Goal: Complete application form: Complete application form

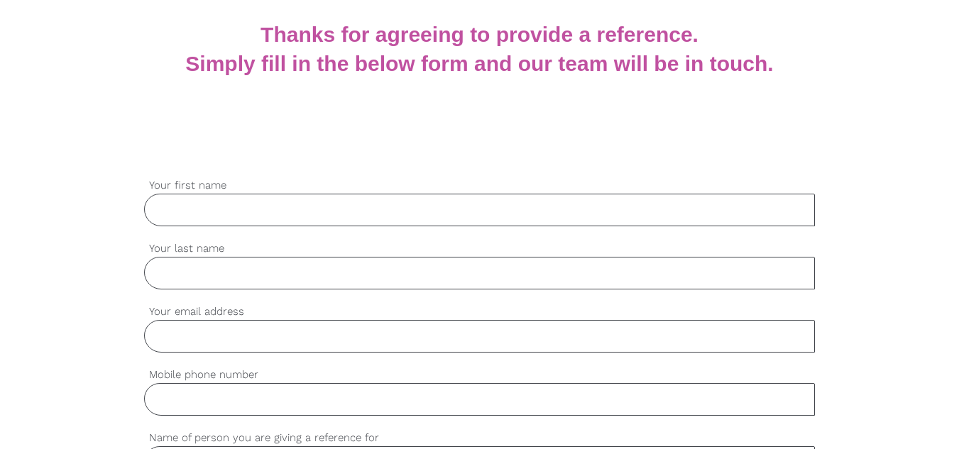
scroll to position [282, 0]
click at [331, 226] on div "settings Your first name" at bounding box center [479, 208] width 671 height 63
click at [326, 206] on input "Your first name" at bounding box center [479, 209] width 671 height 33
type input "Bilha"
type input "Aji"
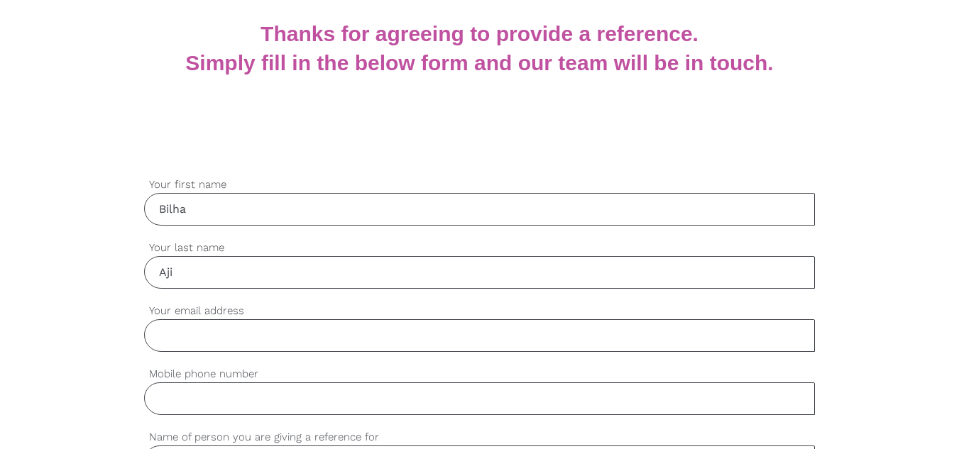
type input "0425710353"
type input "[PERSON_NAME]"
click at [204, 260] on input "Aji" at bounding box center [479, 272] width 671 height 33
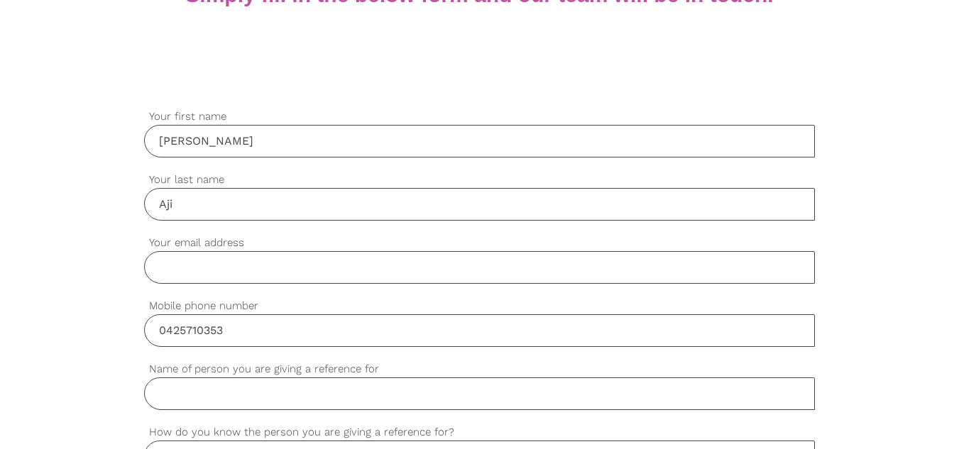
scroll to position [353, 0]
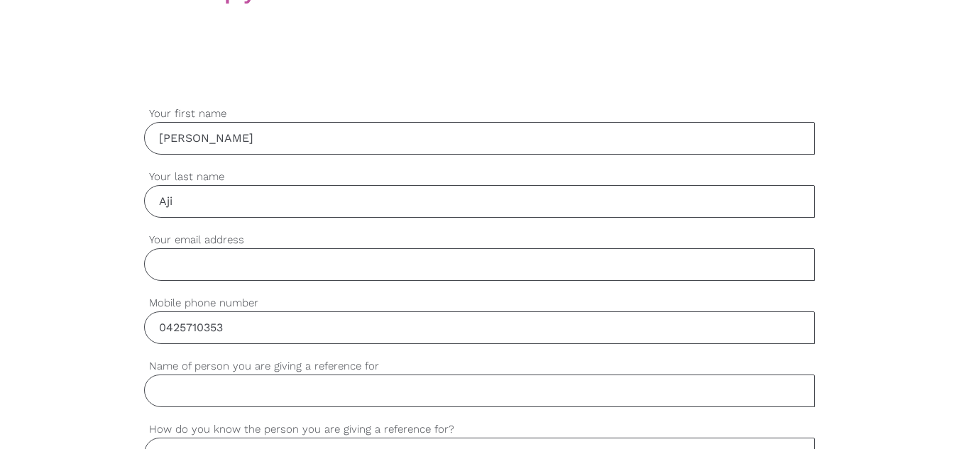
type input "Aji"
click at [204, 260] on input "Your email address" at bounding box center [479, 264] width 671 height 33
type input "bilhasara2275@gmail.com"
drag, startPoint x: 316, startPoint y: 266, endPoint x: 36, endPoint y: 270, distance: 279.6
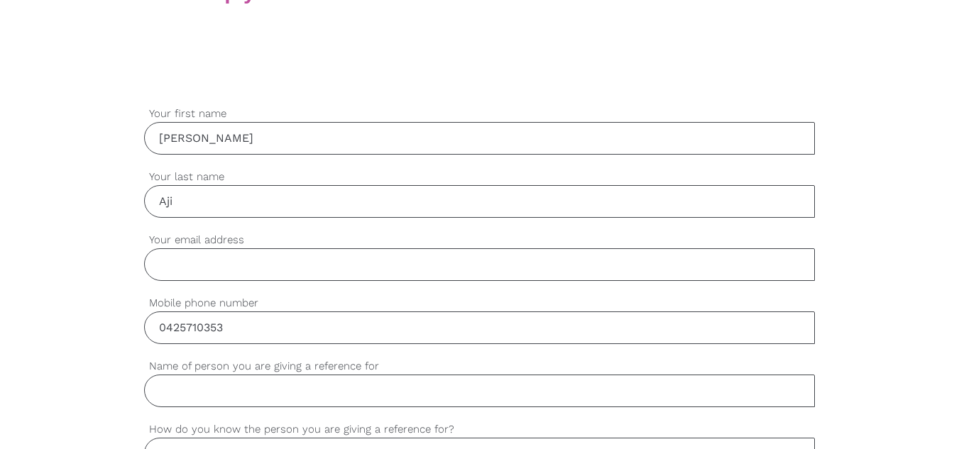
type input "v"
type input "bilhasaramail@gmail.com"
click at [148, 344] on div "settings 0425710353 Mobile phone number" at bounding box center [479, 326] width 671 height 63
click at [255, 313] on input "0425710353" at bounding box center [479, 328] width 671 height 33
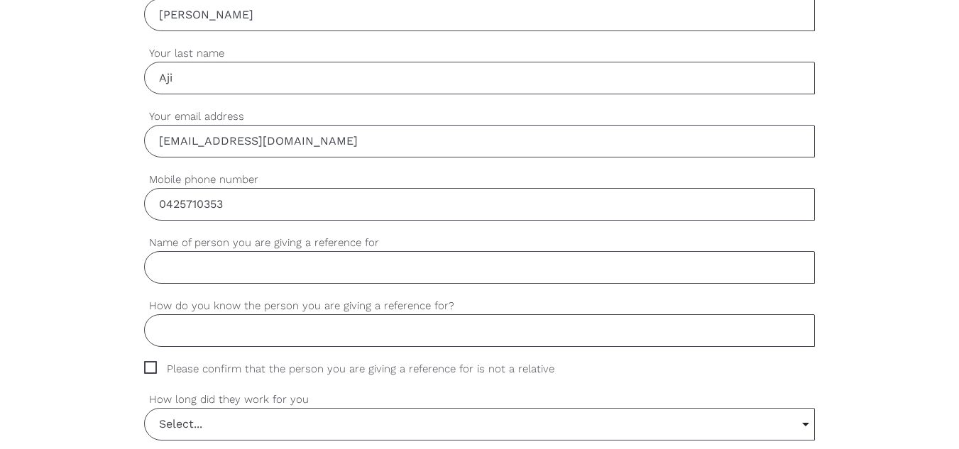
scroll to position [477, 0]
type input "0425710353"
click at [197, 265] on input "Name of person you are giving a reference for" at bounding box center [479, 267] width 671 height 33
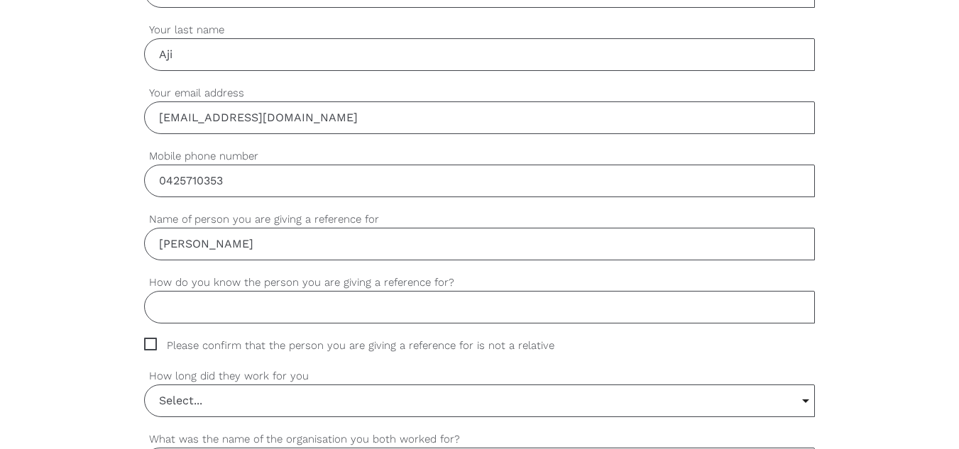
scroll to position [501, 0]
type input "Devika Abhilash"
click at [232, 310] on input "How do you know the person you are giving a reference for?" at bounding box center [479, 306] width 671 height 33
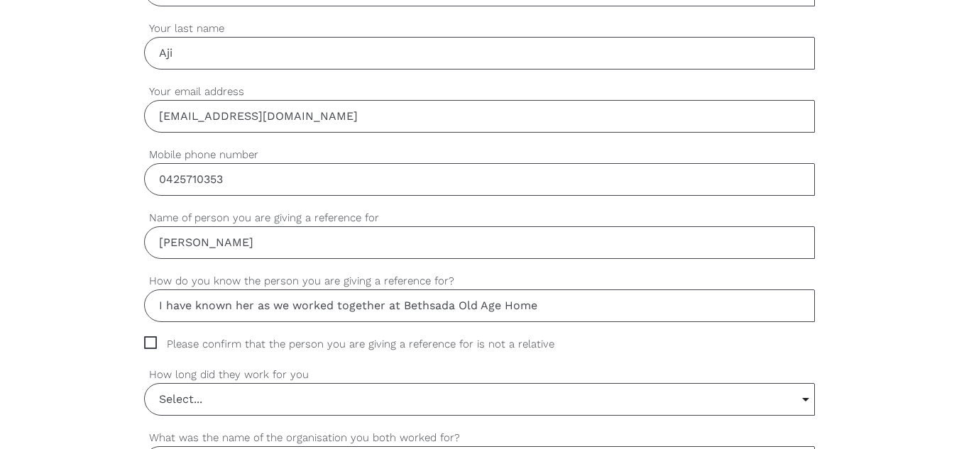
drag, startPoint x: 409, startPoint y: 306, endPoint x: 543, endPoint y: 306, distance: 134.1
click at [543, 306] on input "I have known her as we worked together at Bethsada Old Age Home" at bounding box center [479, 306] width 671 height 33
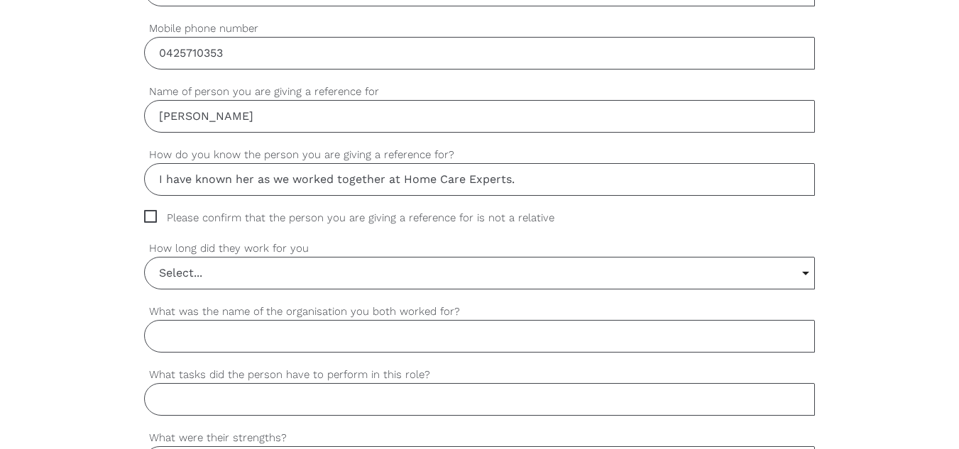
scroll to position [629, 0]
type input "I have known her as we worked together at Home Care Experts."
click at [208, 274] on input "Select..." at bounding box center [480, 271] width 670 height 31
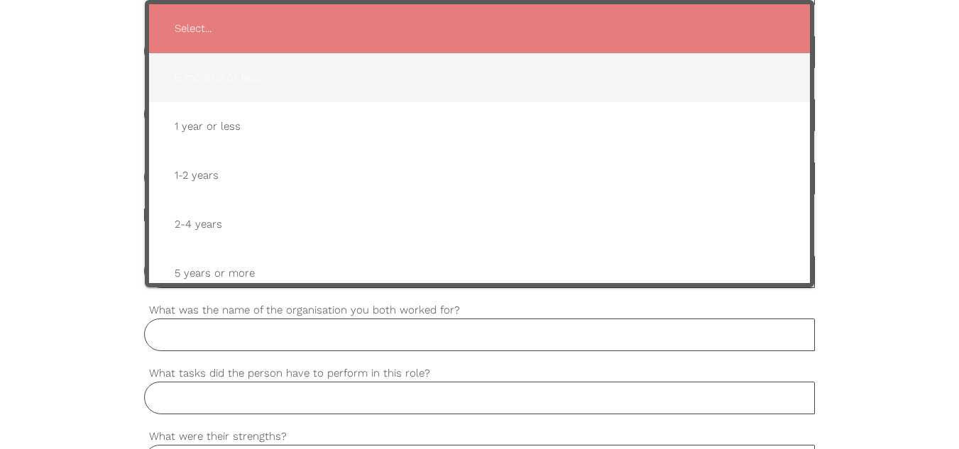
click at [234, 64] on span "6 months or less" at bounding box center [479, 77] width 633 height 35
type input "6 months or less"
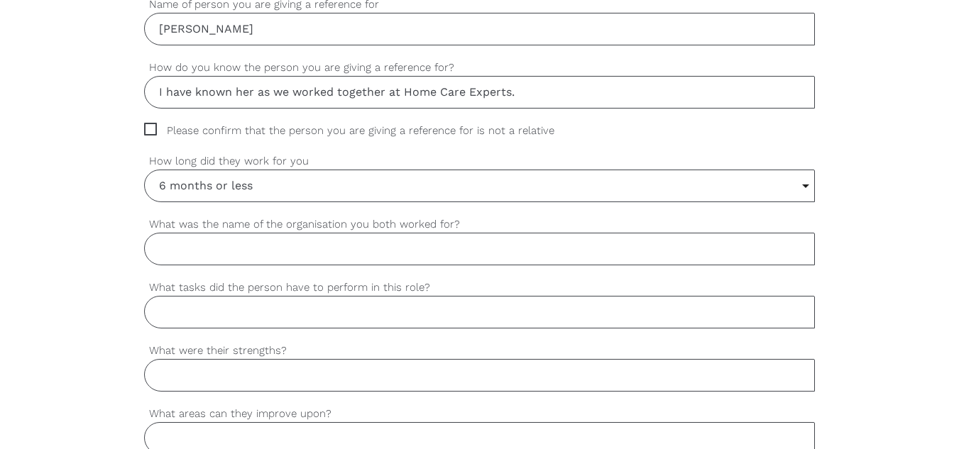
scroll to position [716, 0]
click at [233, 260] on input "What was the name of the organisation you both worked for?" at bounding box center [479, 247] width 671 height 33
type input "Home Care Experts"
click at [204, 320] on input "What tasks did the person have to perform in this role?" at bounding box center [479, 311] width 671 height 33
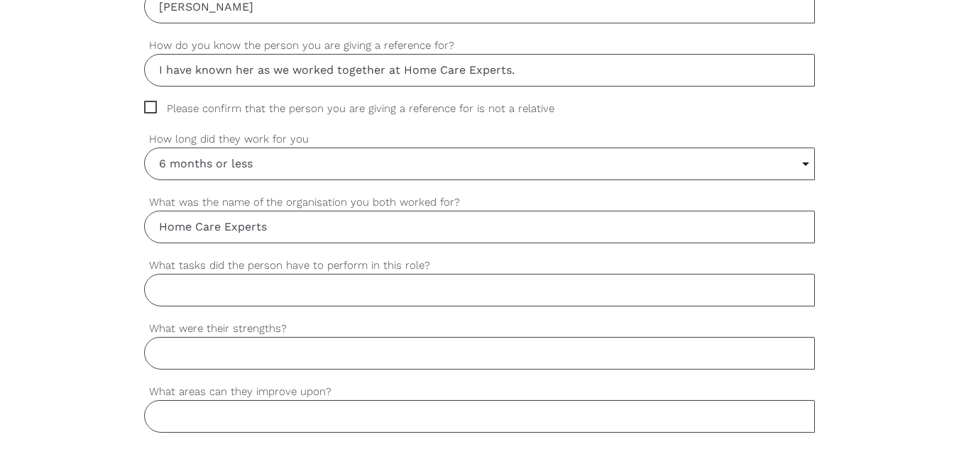
scroll to position [737, 0]
click at [234, 300] on input "What tasks did the person have to perform in this role?" at bounding box center [479, 289] width 671 height 33
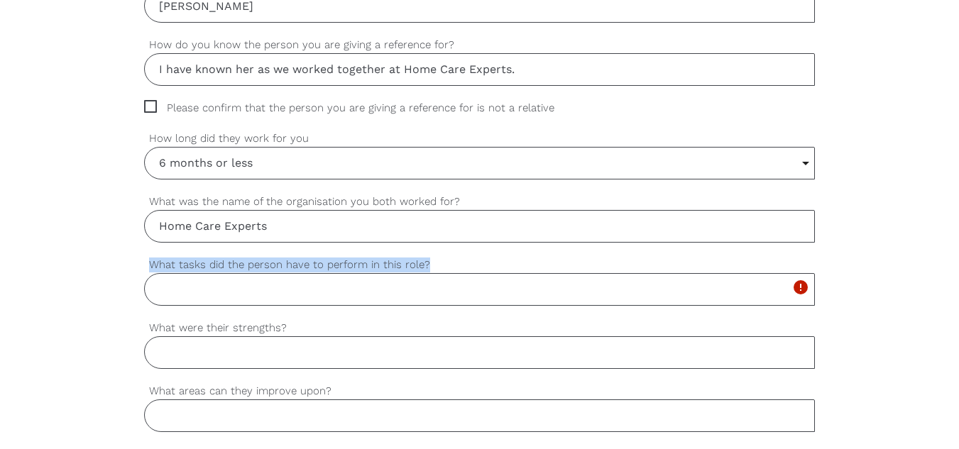
drag, startPoint x: 150, startPoint y: 271, endPoint x: 428, endPoint y: 263, distance: 278.3
click at [428, 263] on label "What tasks did the person have to perform in this role?" at bounding box center [479, 265] width 671 height 16
copy label "What tasks did the person have to perform in this role?"
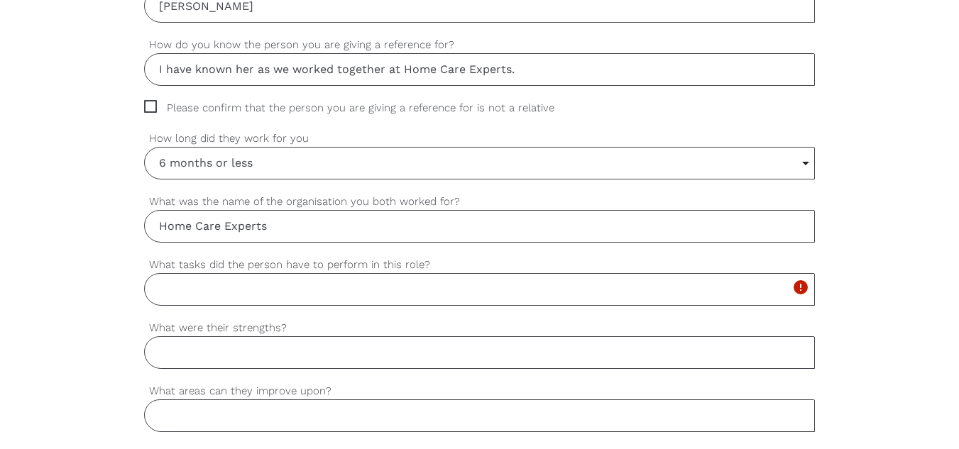
click at [246, 299] on input "What tasks did the person have to perform in this role?" at bounding box center [479, 289] width 671 height 33
paste input "Devika assisted clients with personal care, meal preparation, medication suppor…"
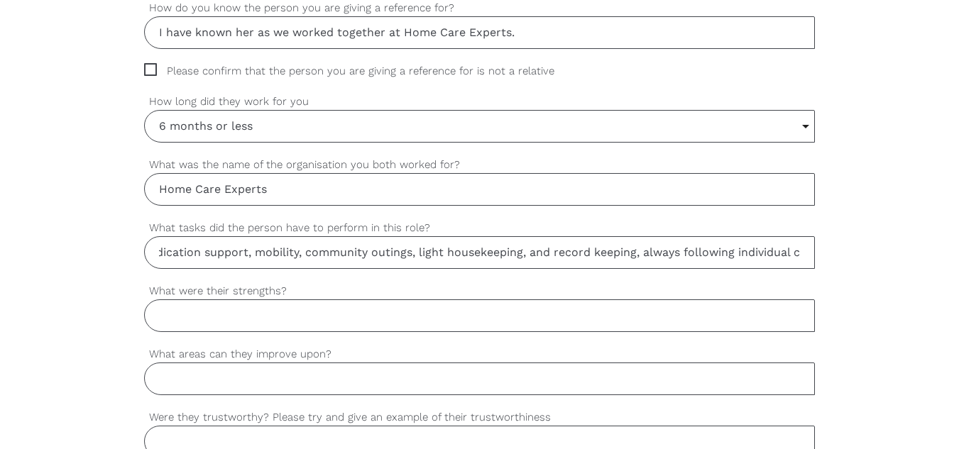
scroll to position [781, 0]
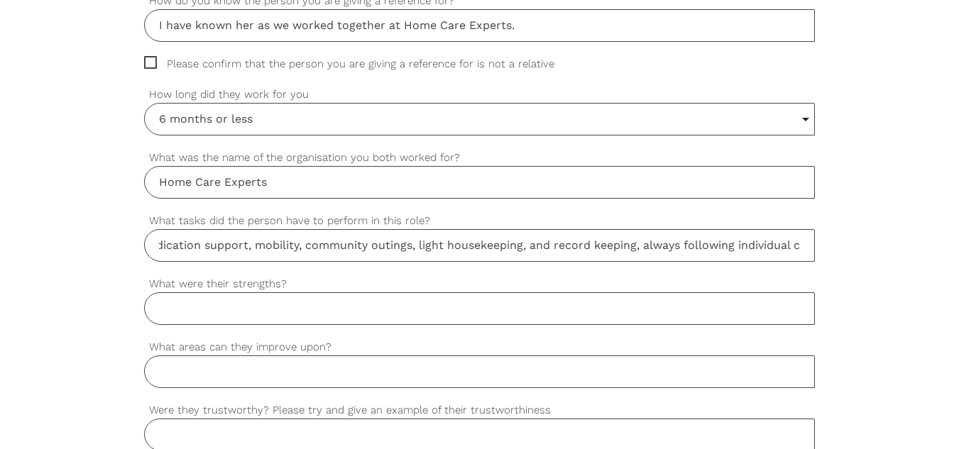
type input "Devika assisted clients with personal care, meal preparation, medication suppor…"
click at [246, 299] on input "What were their strengths?" at bounding box center [479, 308] width 671 height 33
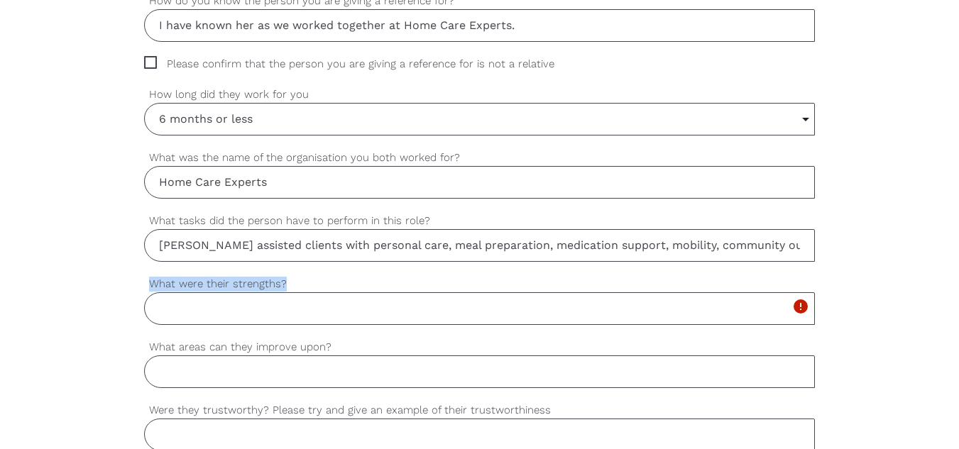
drag, startPoint x: 284, startPoint y: 283, endPoint x: 89, endPoint y: 290, distance: 195.3
click at [89, 290] on div "settings Bilha Sara Your first name settings Aji Your last name settings bilhas…" at bounding box center [479, 315] width 959 height 1333
copy label "What were their strengths?"
click at [299, 306] on input "What were their strengths?" at bounding box center [479, 308] width 671 height 33
paste input "Devika is patient, reliable, and compassionate. She builds great rapport with c…"
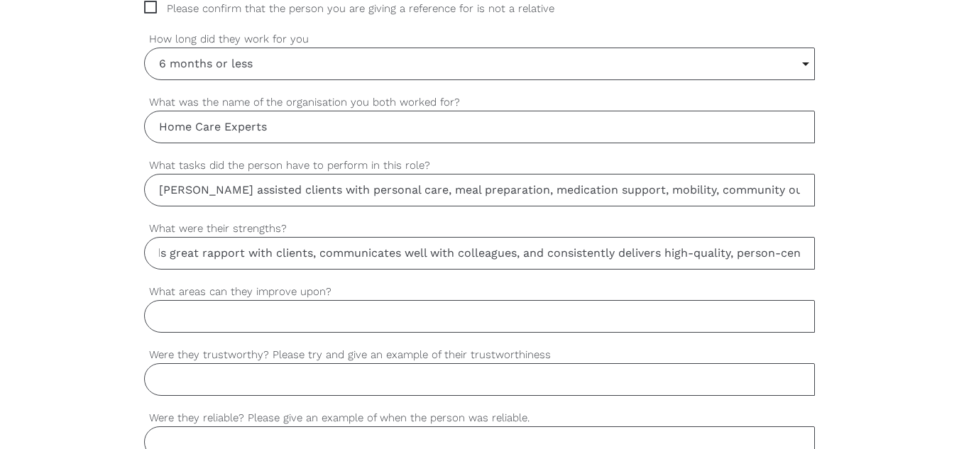
scroll to position [837, 0]
type input "Devika is patient, reliable, and compassionate. She builds great rapport with c…"
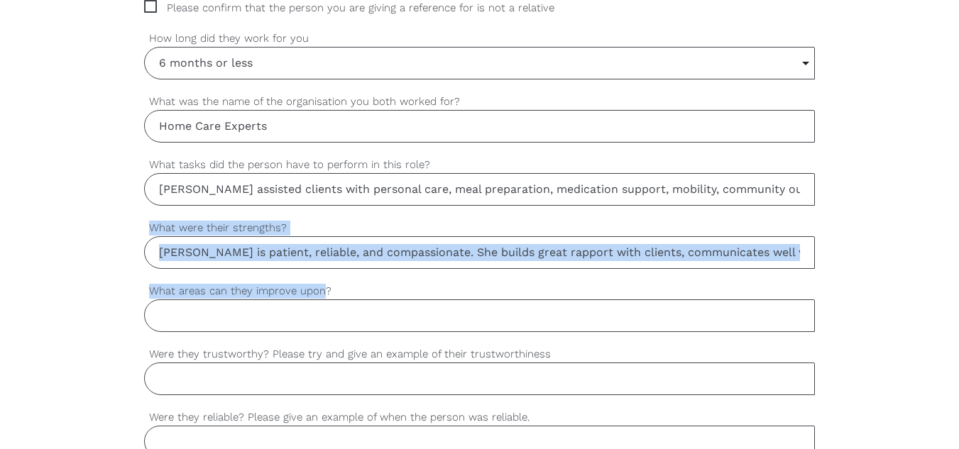
drag, startPoint x: 346, startPoint y: 275, endPoint x: 336, endPoint y: 291, distance: 19.1
click at [336, 291] on div "settings Bilha Sara Your first name settings Aji Your last name settings bilhas…" at bounding box center [479, 259] width 671 height 1276
click at [336, 291] on label "What areas can they improve upon?" at bounding box center [479, 291] width 671 height 16
click at [336, 299] on input "What areas can they improve upon?" at bounding box center [479, 315] width 671 height 33
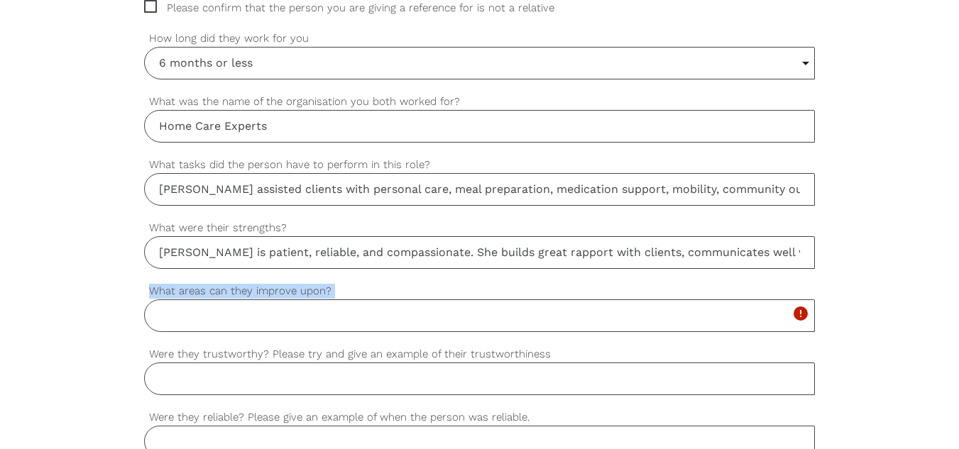
drag, startPoint x: 336, startPoint y: 291, endPoint x: 83, endPoint y: 309, distance: 254.0
click at [83, 309] on div "settings Bilha Sara Your first name settings Aji Your last name settings bilhas…" at bounding box center [479, 259] width 959 height 1333
copy div "settings What areas can they improve upon?"
click at [351, 329] on input "What areas can they improve upon?" at bounding box center [479, 315] width 671 height 33
type input "She could further enhance her time management and build more confidence in hand…"
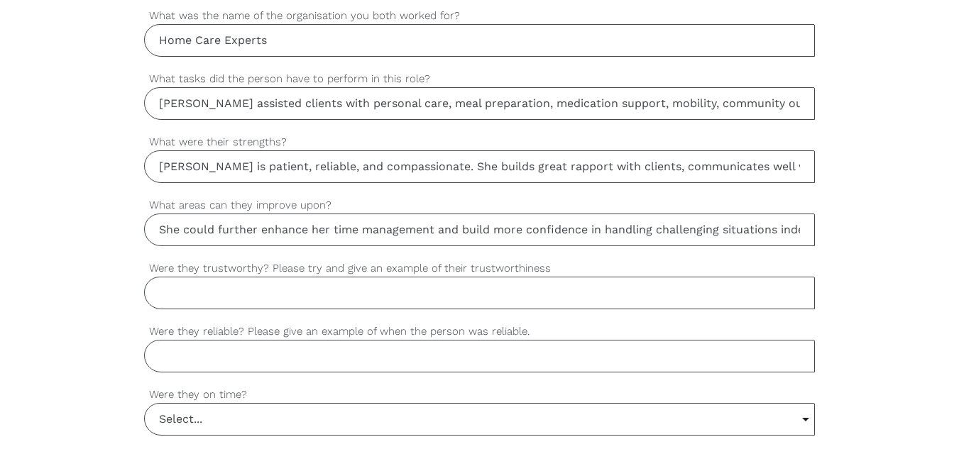
scroll to position [924, 0]
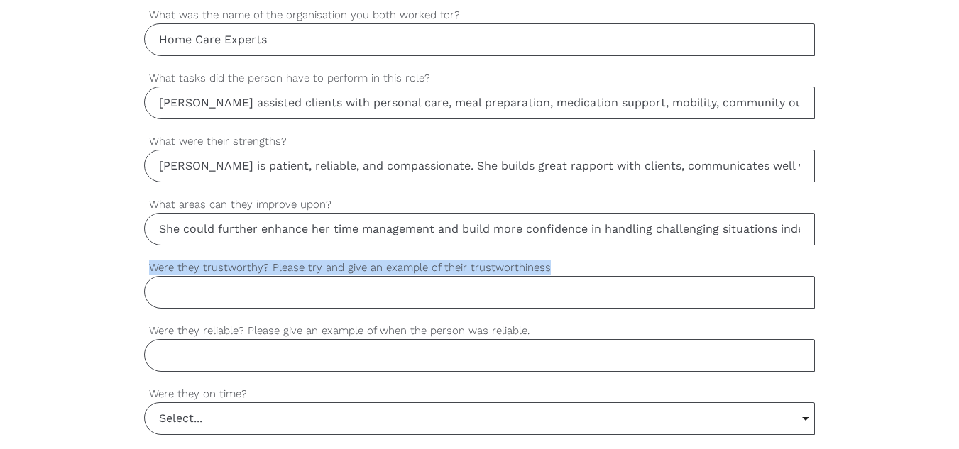
drag, startPoint x: 557, startPoint y: 273, endPoint x: 206, endPoint y: 295, distance: 352.0
click at [206, 295] on div "Were they trustworthy? Please try and give an example of their trustworthiness" at bounding box center [479, 284] width 671 height 49
copy div "Were they trustworthy? Please try and give an example of their trustworthiness"
click at [390, 297] on input "Were they trustworthy? Please try and give an example of their trustworthiness" at bounding box center [479, 292] width 671 height 33
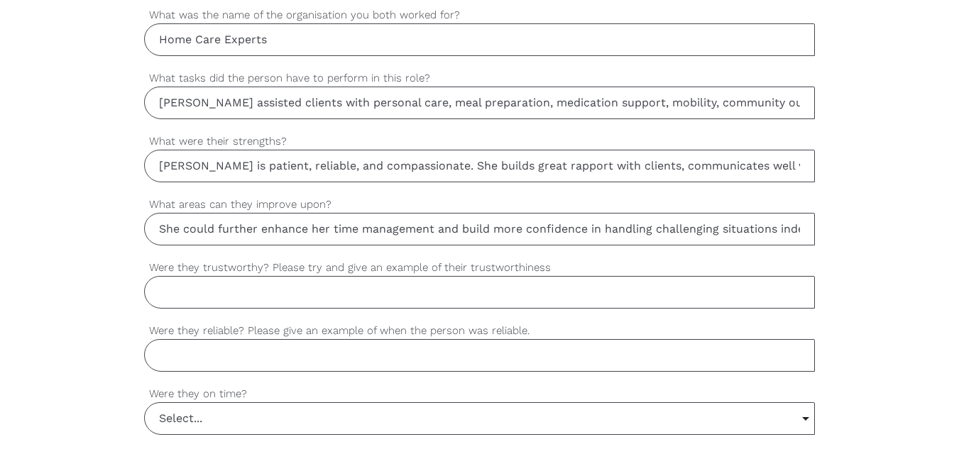
paste input "Yes, Devika was very trustworthy. For example, she often worked independently i…"
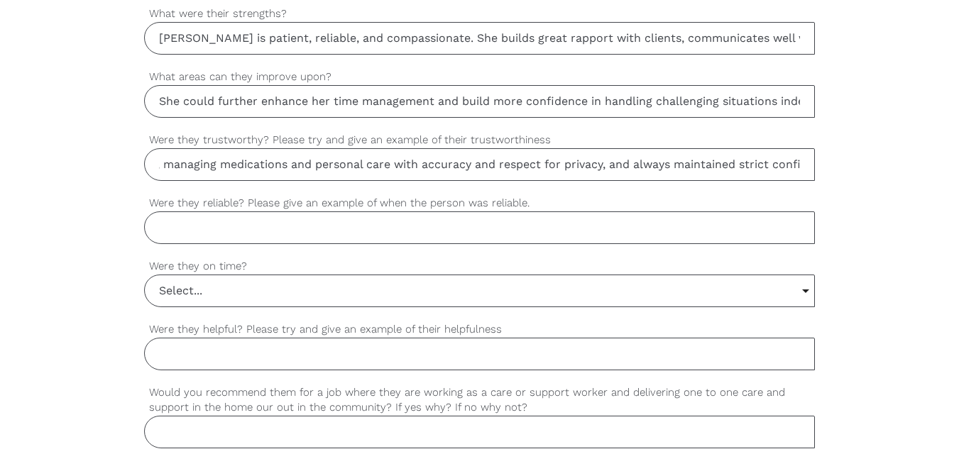
scroll to position [1052, 0]
type input "Yes, Devika was very trustworthy. For example, she often worked independently i…"
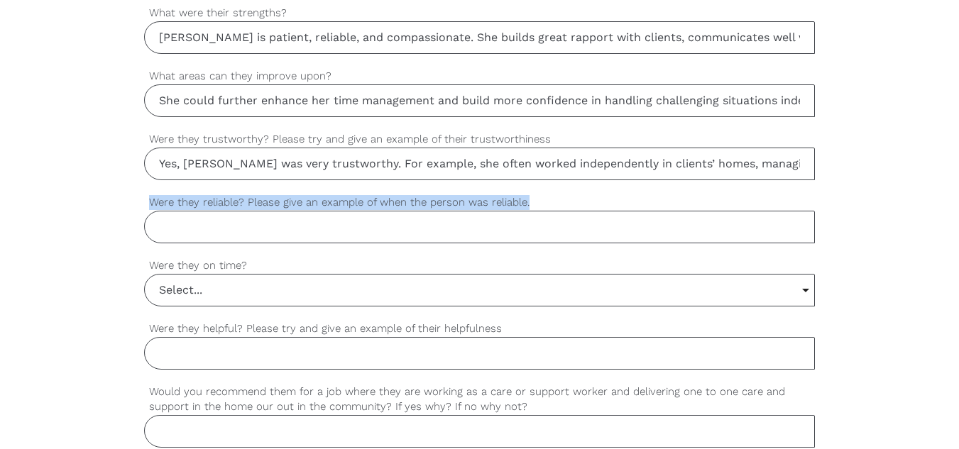
drag, startPoint x: 539, startPoint y: 203, endPoint x: 143, endPoint y: 205, distance: 396.0
click at [143, 205] on div "settings Bilha Sara Your first name settings Aji Your last name settings bilhas…" at bounding box center [479, 44] width 959 height 1333
copy label "Were they reliable? Please give an example of when the person was reliable."
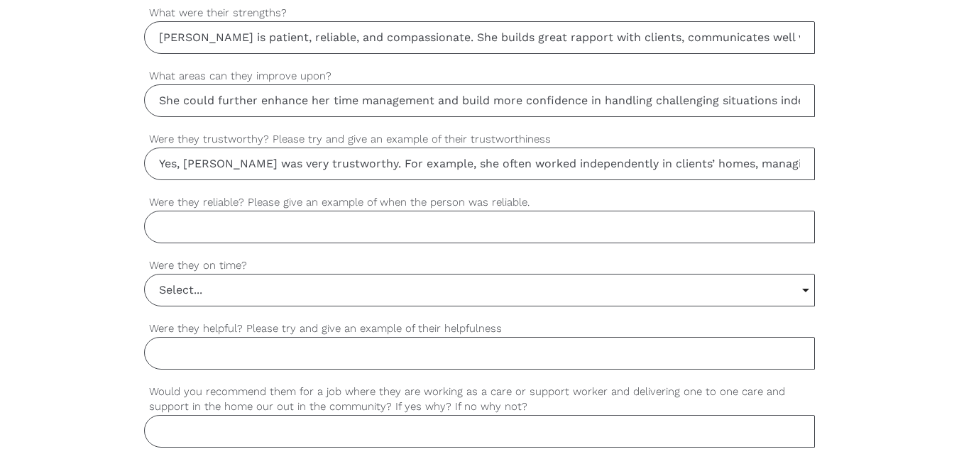
click at [351, 226] on input "Were they reliable? Please give an example of when the person was reliable." at bounding box center [479, 227] width 671 height 33
paste input "Yes, Devika was very reliable. For instance, she consistently arrived on time f…"
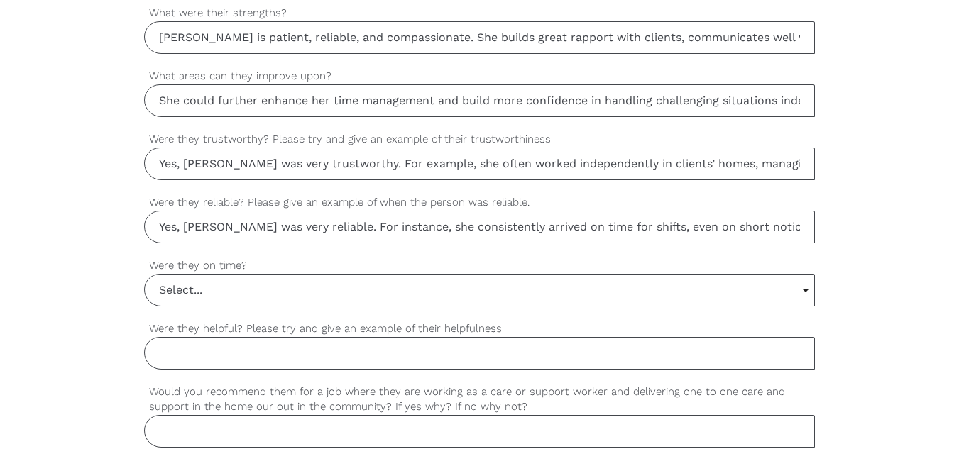
scroll to position [0, 476]
type input "Yes, Devika was very reliable. For instance, she consistently arrived on time f…"
click at [253, 298] on input "Select..." at bounding box center [480, 290] width 670 height 31
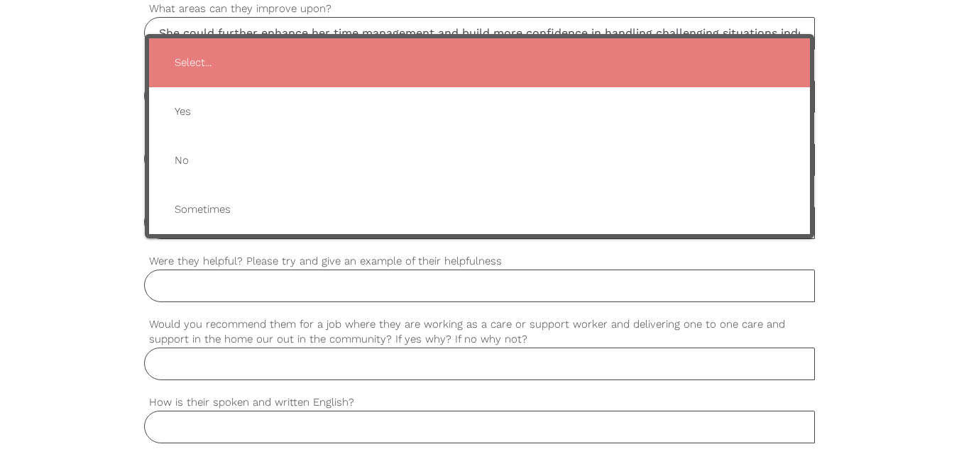
scroll to position [1121, 0]
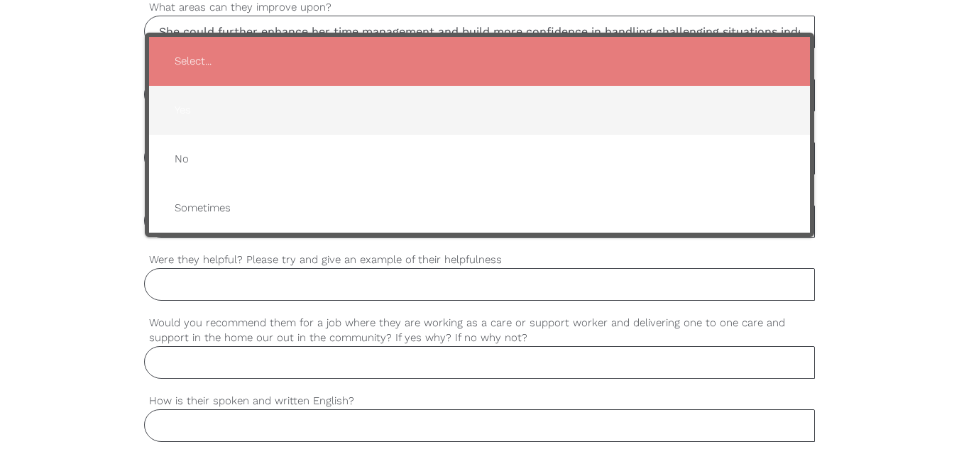
click at [231, 107] on span "Yes" at bounding box center [479, 110] width 633 height 35
type input "Yes"
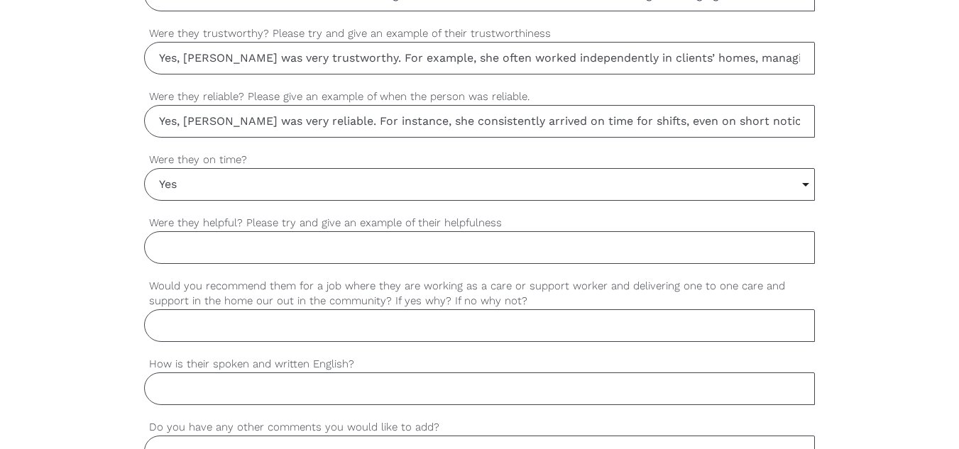
scroll to position [1161, 0]
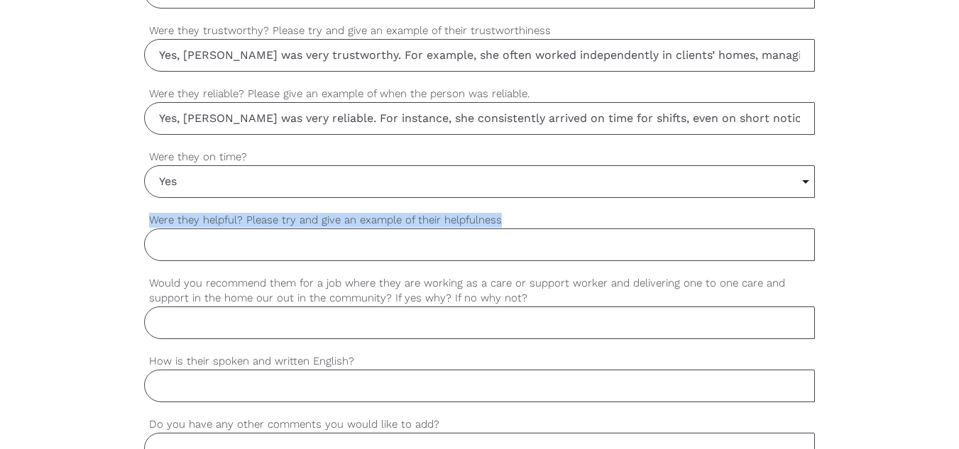
drag, startPoint x: 150, startPoint y: 221, endPoint x: 532, endPoint y: 221, distance: 381.1
click at [532, 221] on label "Were they helpful? Please try and give an example of their helpfulness" at bounding box center [479, 220] width 671 height 16
copy label "Were they helpful? Please try and give an example of their helpfulness"
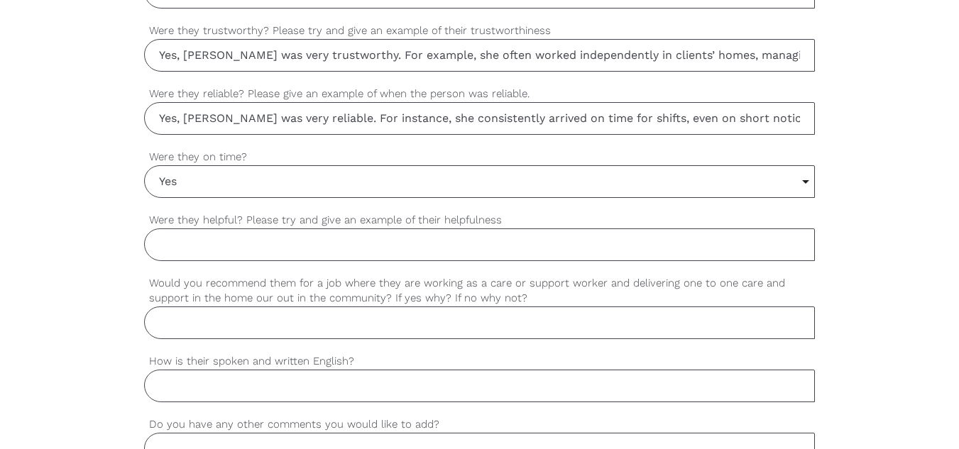
click at [319, 246] on input "Were they helpful? Please try and give an example of their helpfulness" at bounding box center [479, 245] width 671 height 33
paste input "Yes, Devika was very helpful. For example, she often offered to assist new staf…"
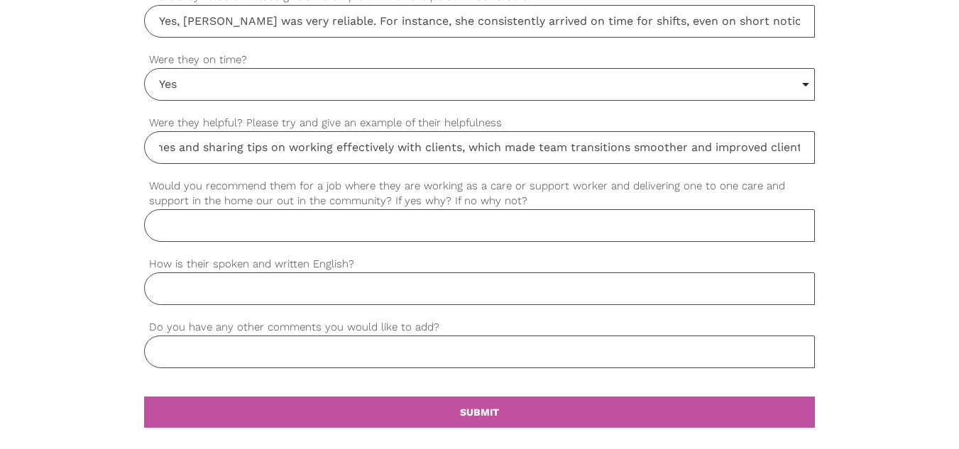
scroll to position [1277, 0]
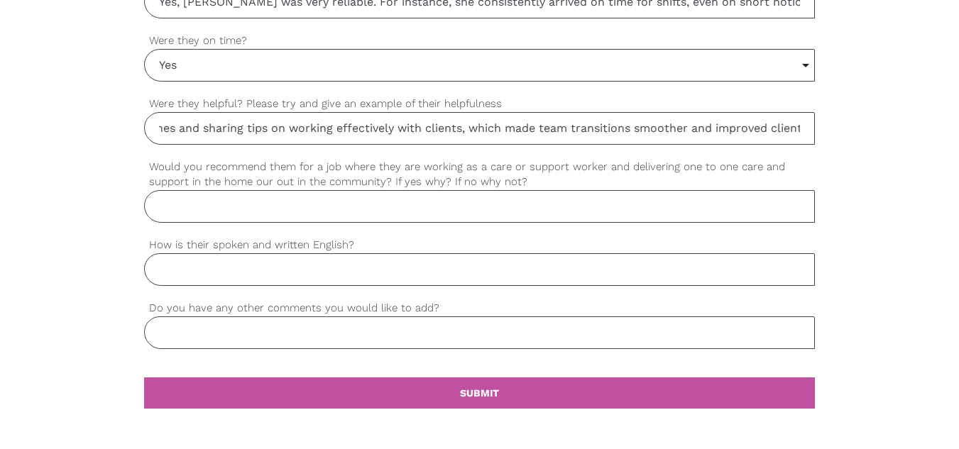
type input "Yes, Devika was very helpful. For example, she often offered to assist new staf…"
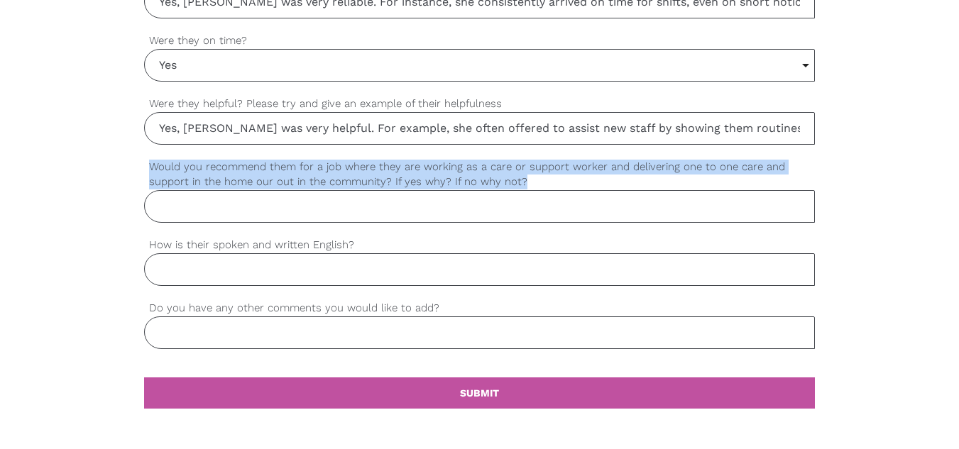
drag, startPoint x: 144, startPoint y: 163, endPoint x: 548, endPoint y: 180, distance: 404.1
click at [548, 180] on label "Would you recommend them for a job where they are working as a care or support …" at bounding box center [479, 174] width 671 height 31
copy label "Would you recommend them for a job where they are working as a care or support …"
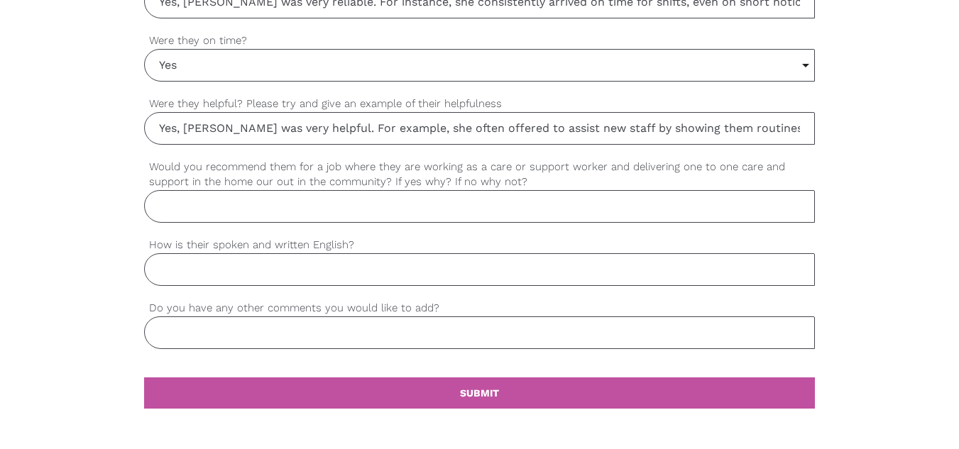
click at [407, 211] on input "Would you recommend them for a job where they are working as a care or support …" at bounding box center [479, 206] width 671 height 33
paste input "Yes, I would highly recommend Devika for such a role. She has strong skills in …"
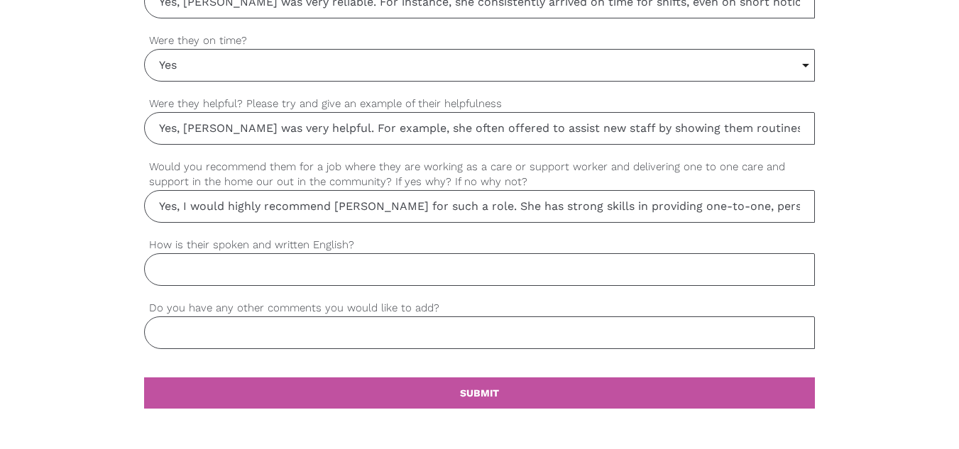
scroll to position [0, 267]
type input "Yes, I would highly recommend Devika for such a role. She has strong skills in …"
drag, startPoint x: 138, startPoint y: 246, endPoint x: 370, endPoint y: 247, distance: 232.1
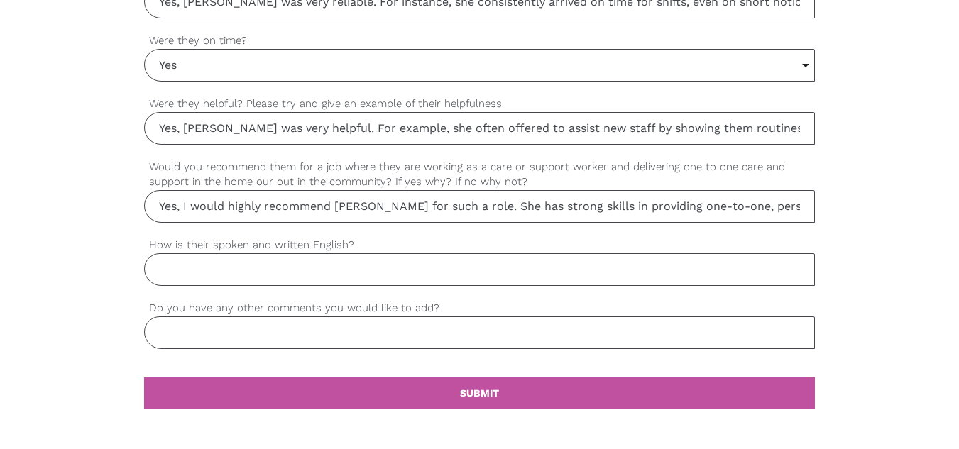
click at [331, 273] on input "How is their spoken and written English?" at bounding box center [479, 269] width 671 height 33
type input "Her spoken and written English is clear and effective."
click at [200, 334] on input "Do you have any other comments you would like to add?" at bounding box center [479, 332] width 671 height 33
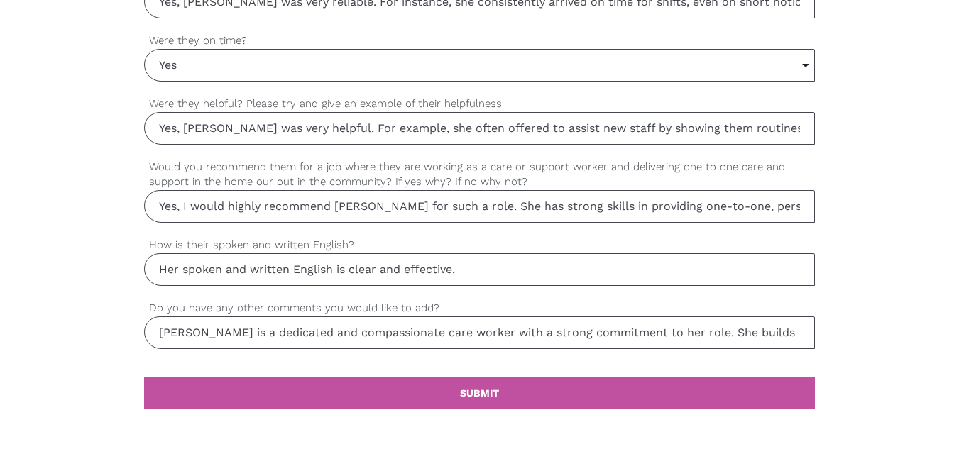
drag, startPoint x: 188, startPoint y: 336, endPoint x: 0, endPoint y: 324, distance: 188.4
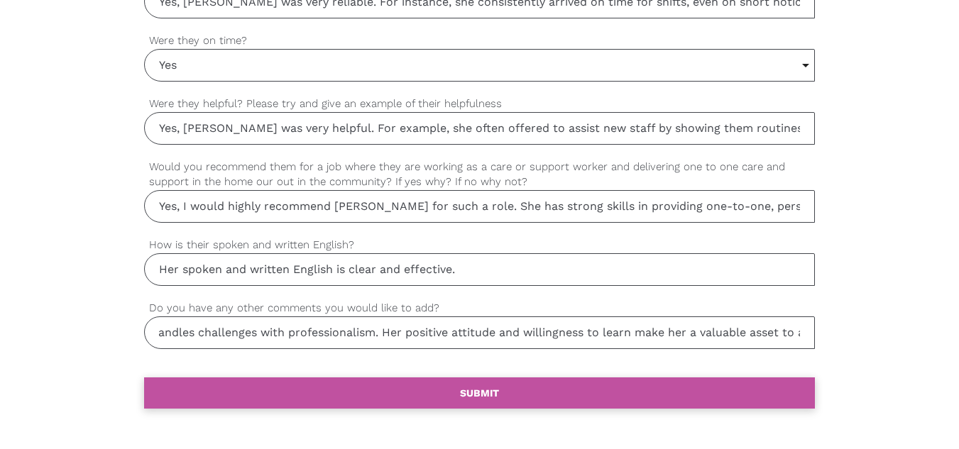
type input "Devika is a dedicated and compassionate care worker with a strong commitment to…"
click at [339, 393] on link "settings SUBMIT" at bounding box center [479, 393] width 671 height 31
